Goal: Task Accomplishment & Management: Manage account settings

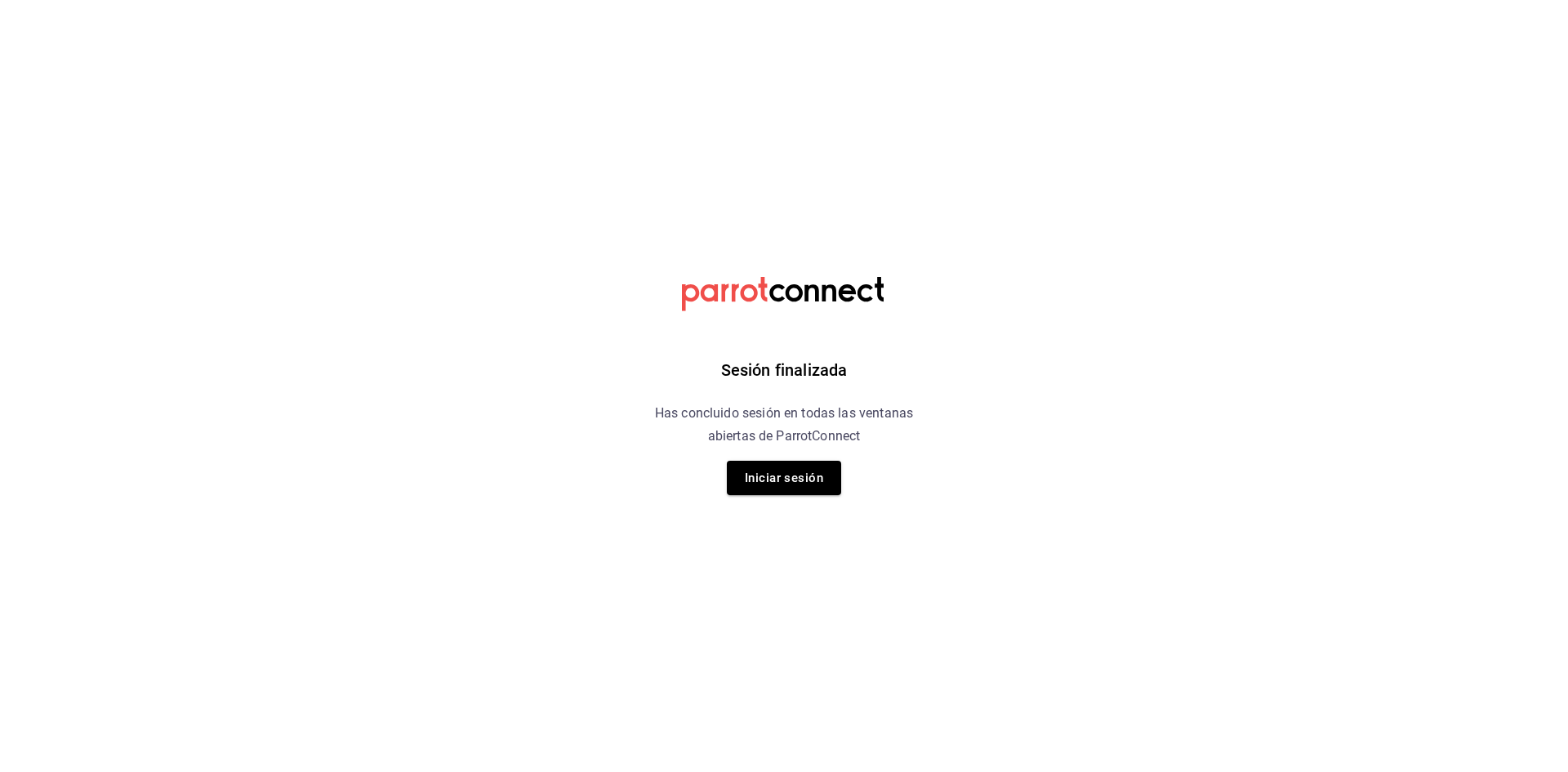
click at [813, 469] on button "Iniciar sesión" at bounding box center [783, 478] width 114 height 34
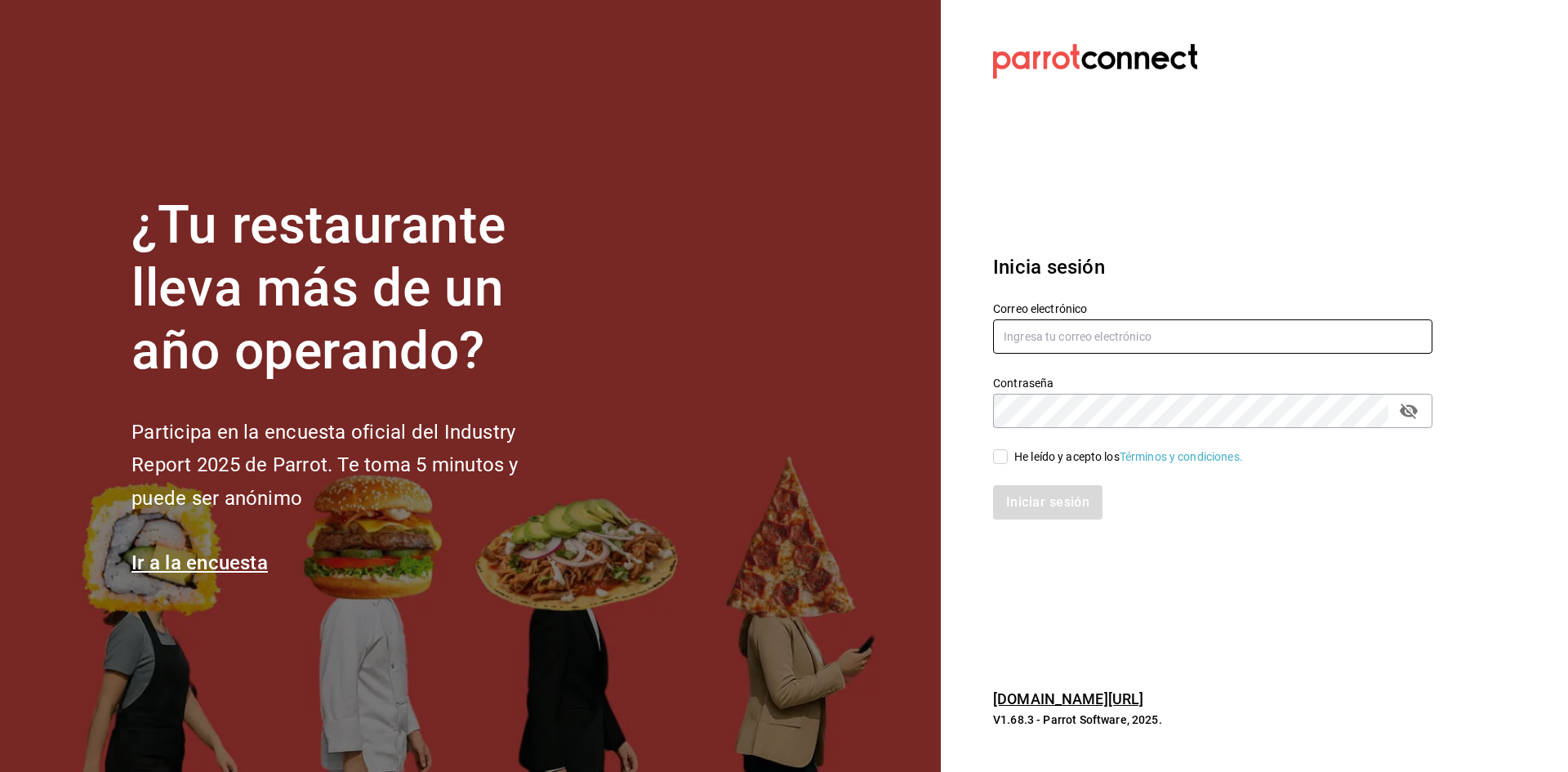
click at [1112, 328] on input "text" at bounding box center [1212, 336] width 439 height 34
type input "hotelesmiranchito@hotmail.com"
click at [1026, 453] on div "He leído y acepto los Términos y condiciones." at bounding box center [1129, 456] width 229 height 17
click at [1008, 453] on input "He leído y acepto los Términos y condiciones." at bounding box center [1000, 456] width 15 height 15
checkbox input "true"
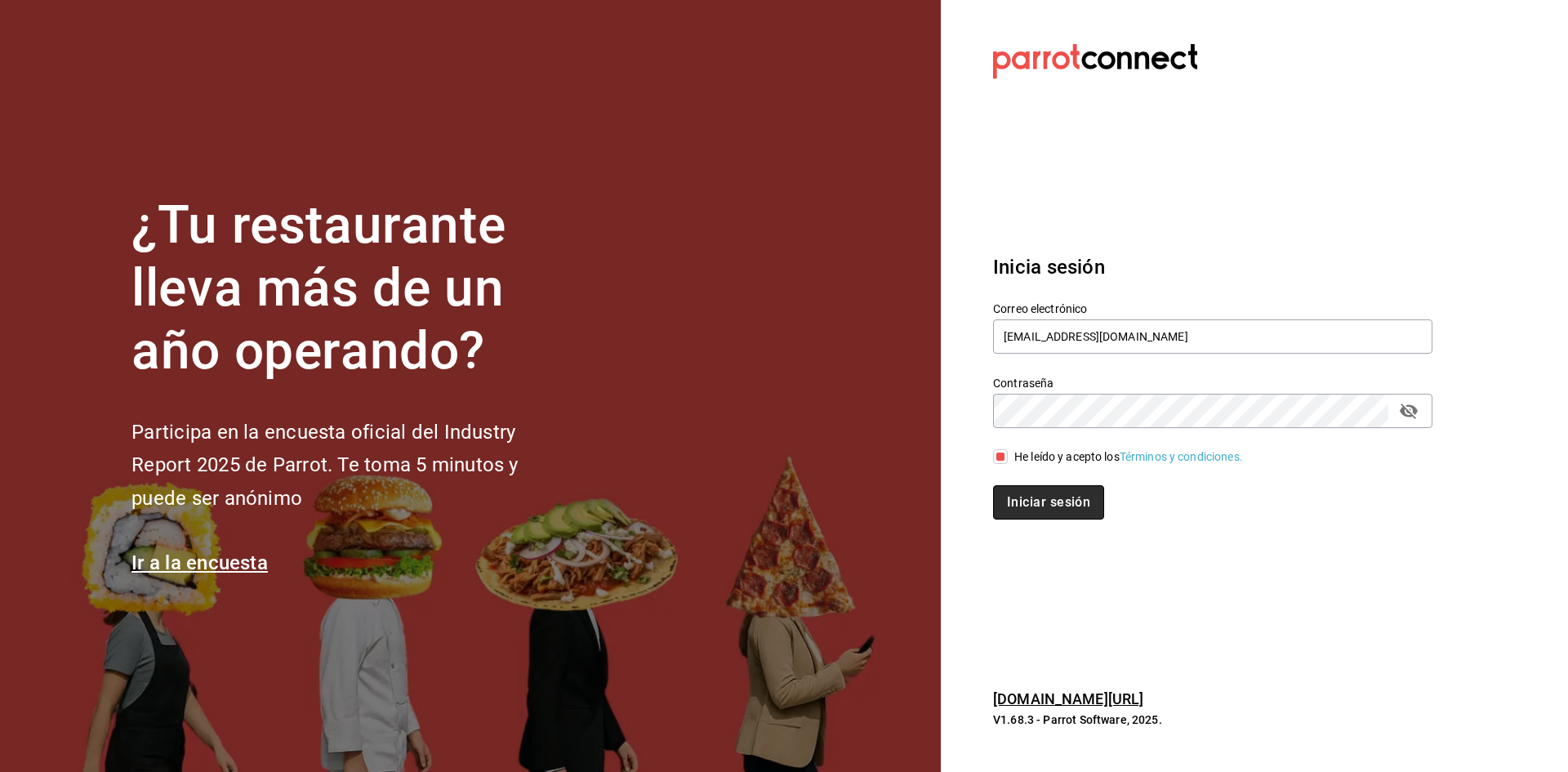
click at [1049, 496] on button "Iniciar sesión" at bounding box center [1048, 502] width 111 height 34
